Goal: Task Accomplishment & Management: Complete application form

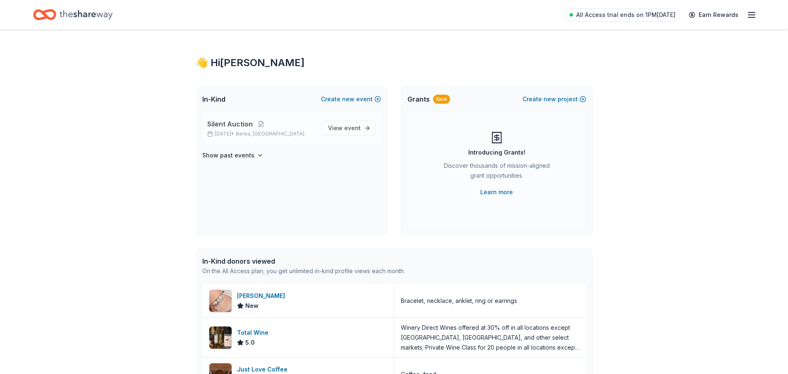
click at [234, 127] on span "Silent Auction" at bounding box center [229, 124] width 45 height 10
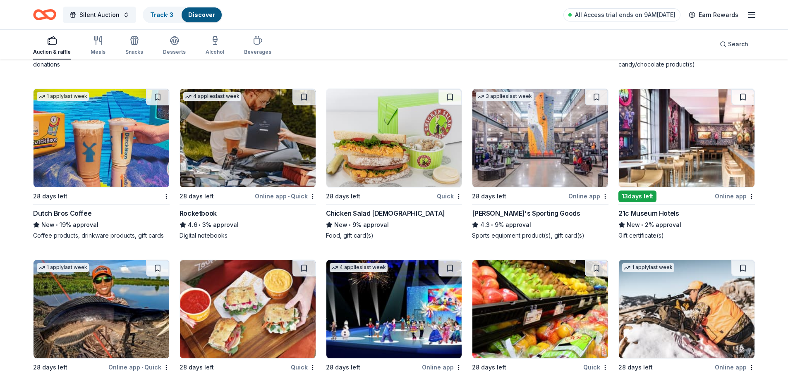
scroll to position [3080, 0]
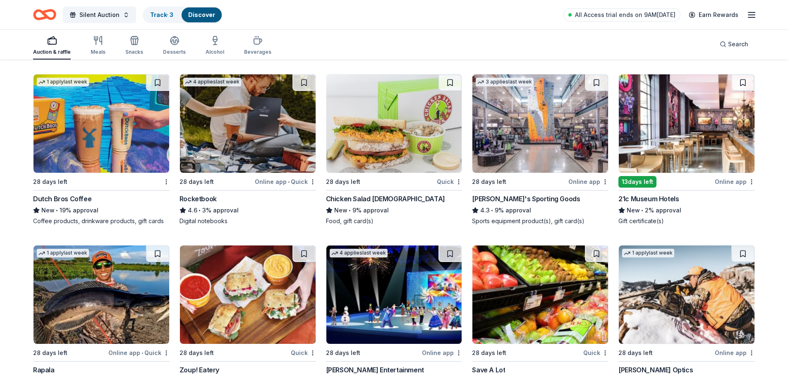
click at [136, 138] on img at bounding box center [102, 123] width 136 height 98
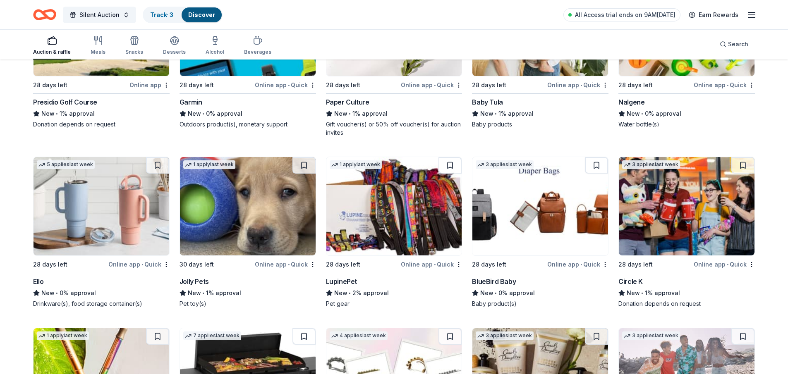
scroll to position [5853, 0]
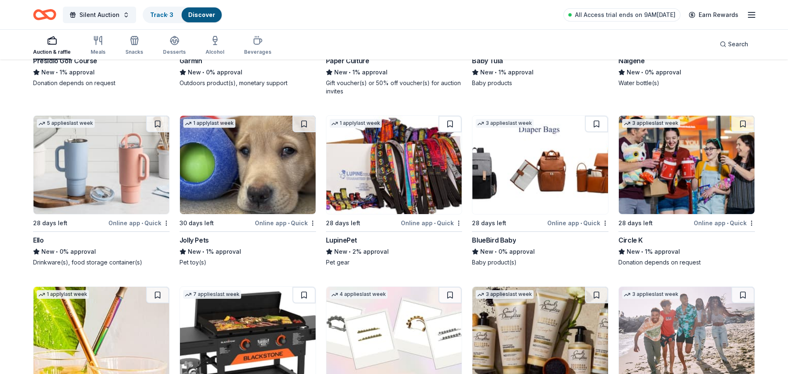
click at [415, 175] on img at bounding box center [394, 165] width 136 height 98
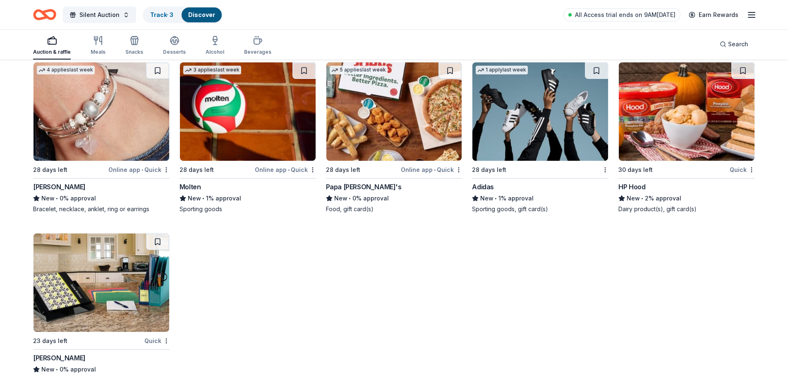
scroll to position [6585, 0]
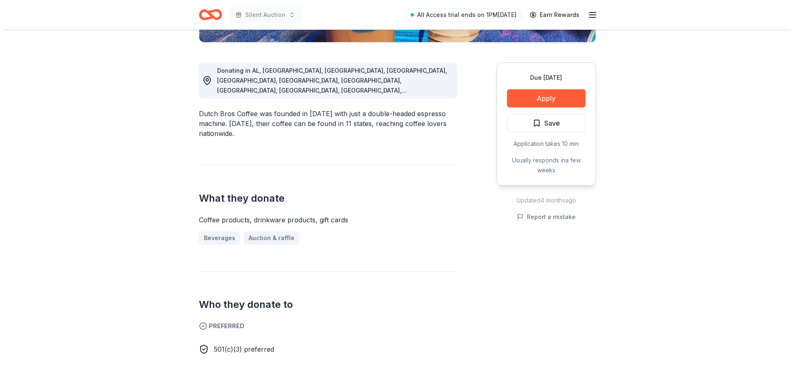
scroll to position [248, 0]
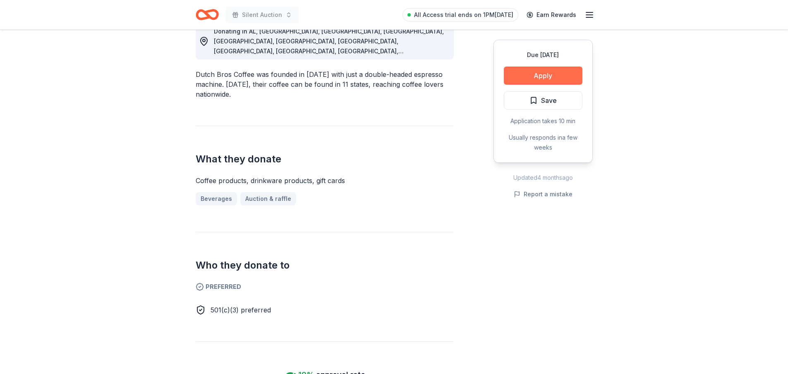
click at [561, 74] on button "Apply" at bounding box center [543, 76] width 79 height 18
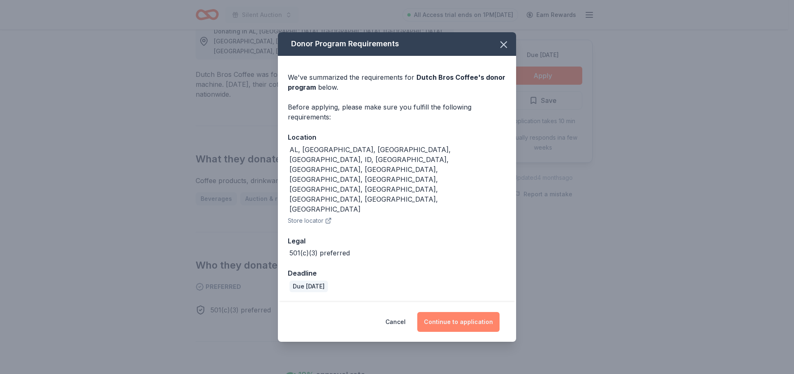
click at [471, 312] on button "Continue to application" at bounding box center [458, 322] width 82 height 20
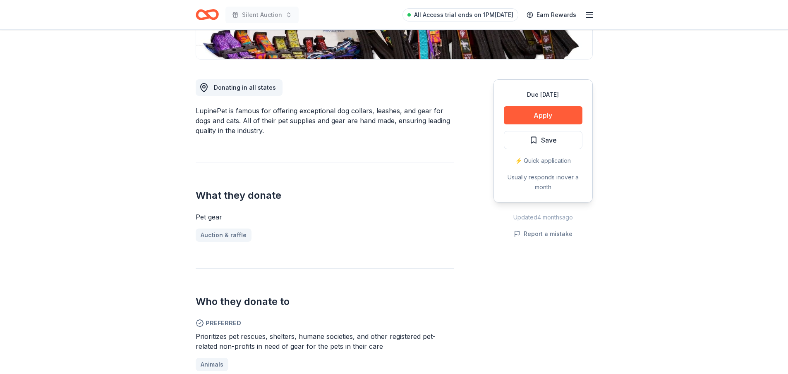
scroll to position [207, 0]
